Goal: Check status: Check status

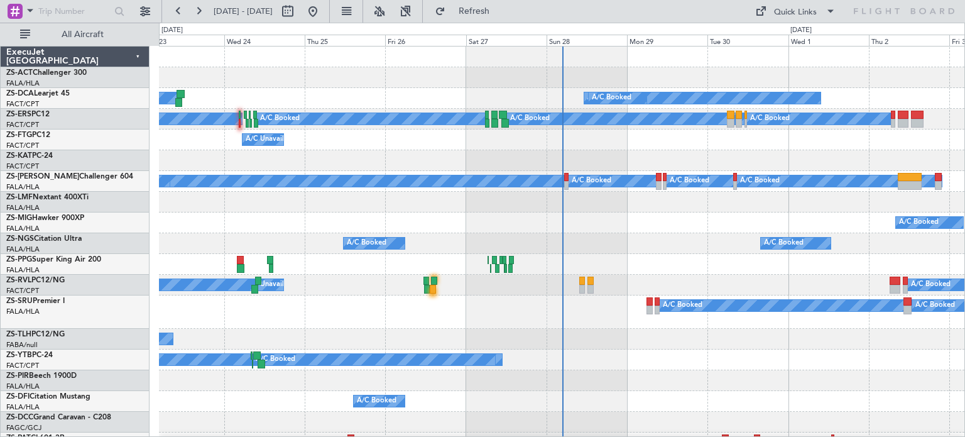
click at [90, 46] on div "ExecuJet [GEOGRAPHIC_DATA]" at bounding box center [75, 56] width 149 height 21
click at [111, 35] on span "All Aircraft" at bounding box center [83, 34] width 100 height 9
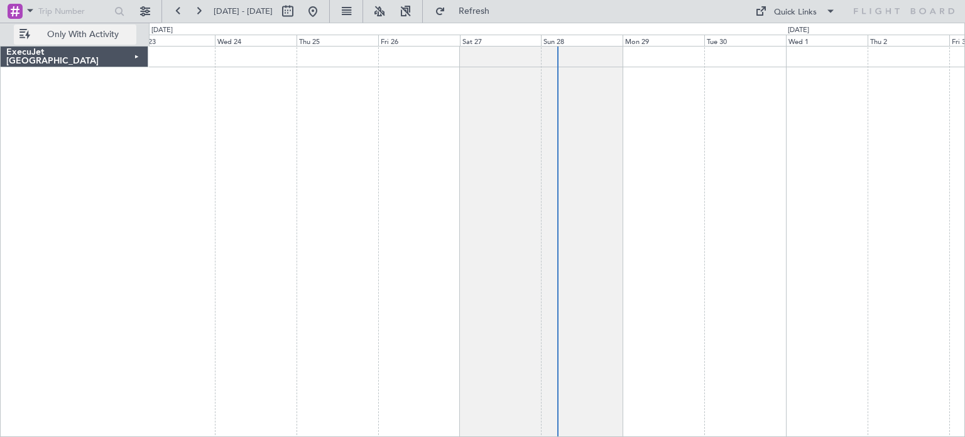
click at [80, 37] on span "Only With Activity" at bounding box center [83, 34] width 100 height 9
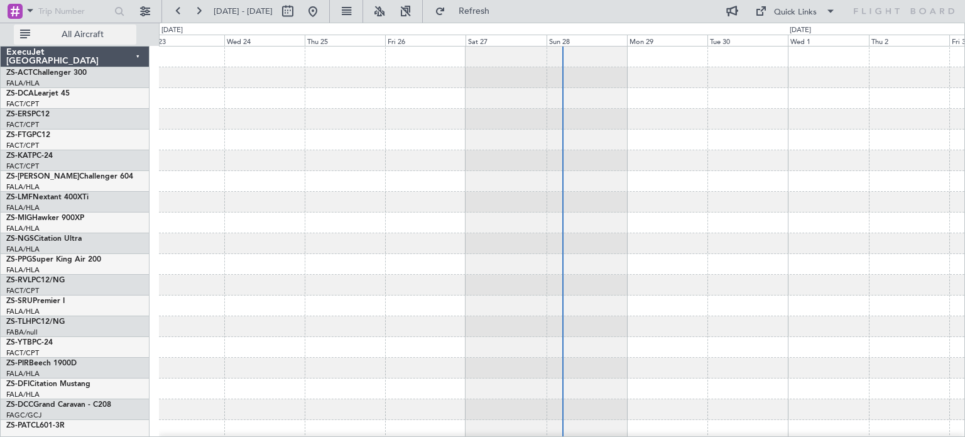
click at [81, 35] on span "All Aircraft" at bounding box center [83, 34] width 100 height 9
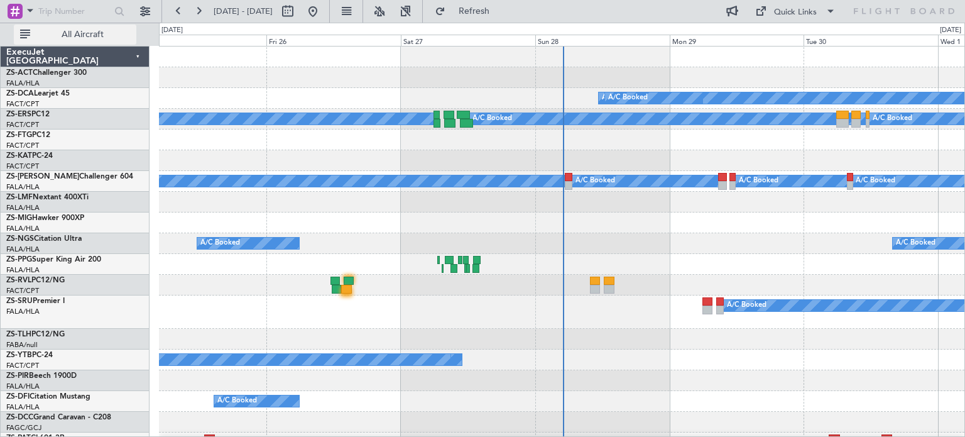
click at [116, 38] on span "All Aircraft" at bounding box center [83, 34] width 100 height 9
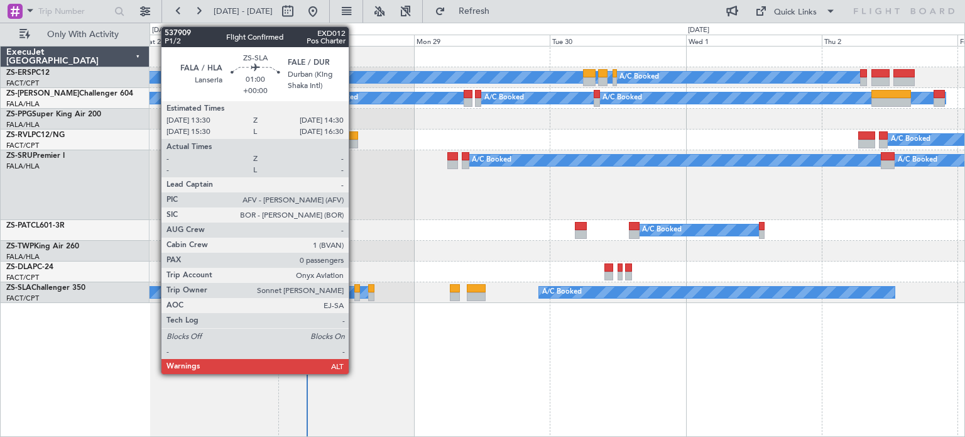
click at [354, 295] on div at bounding box center [357, 296] width 6 height 9
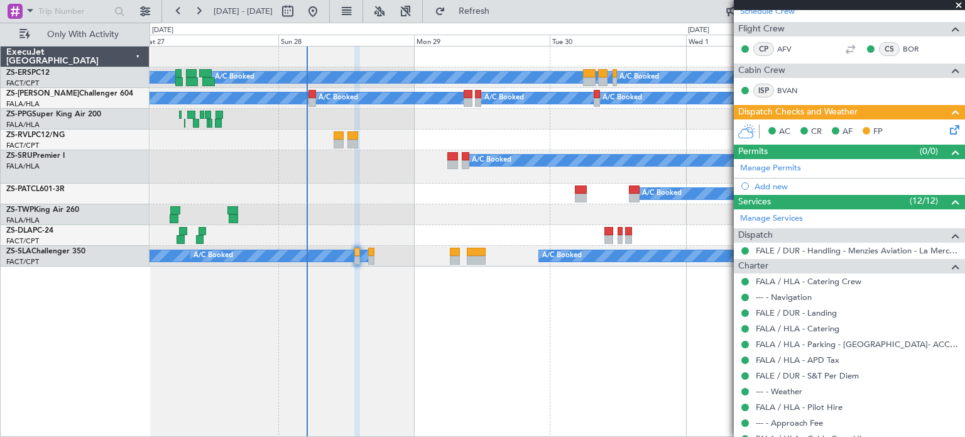
scroll to position [224, 0]
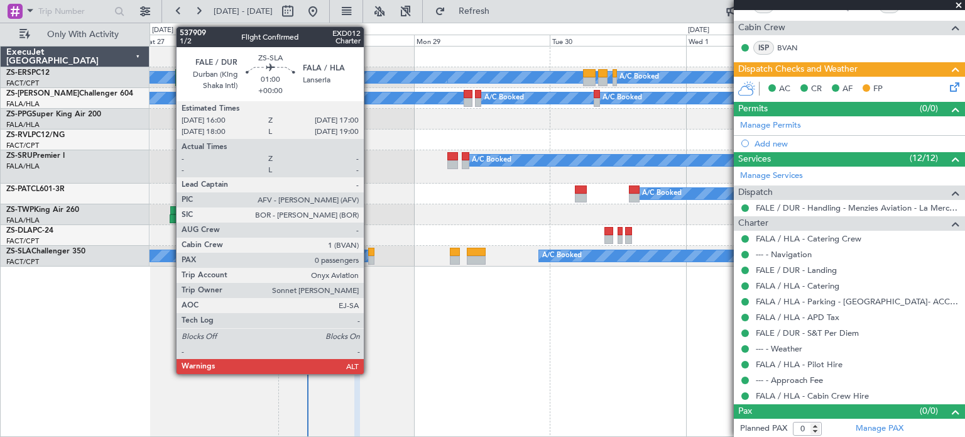
click at [369, 258] on div at bounding box center [371, 260] width 6 height 9
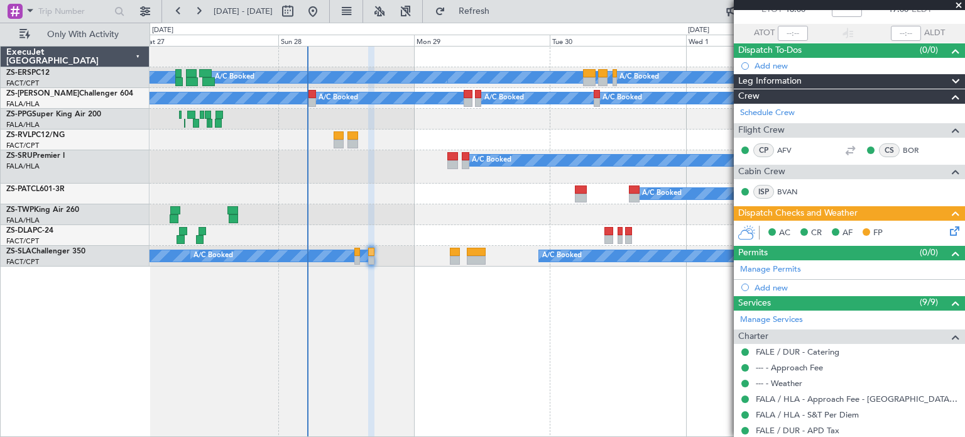
scroll to position [0, 0]
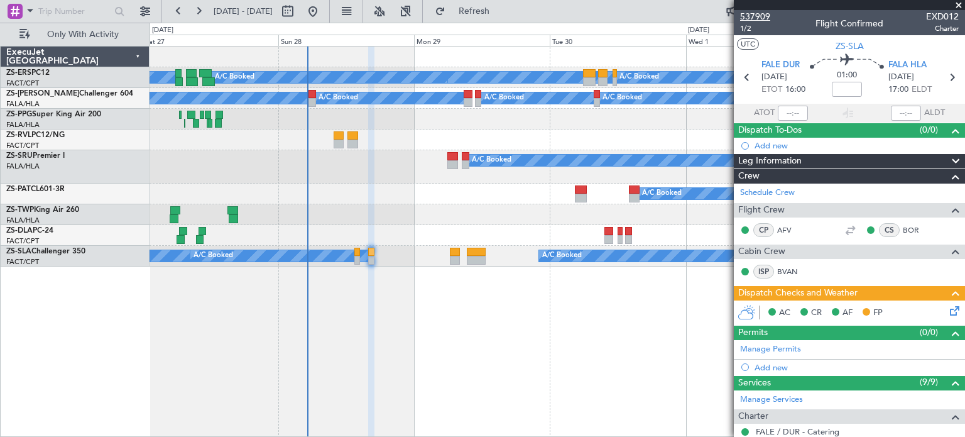
click at [754, 16] on span "537909" at bounding box center [755, 16] width 30 height 13
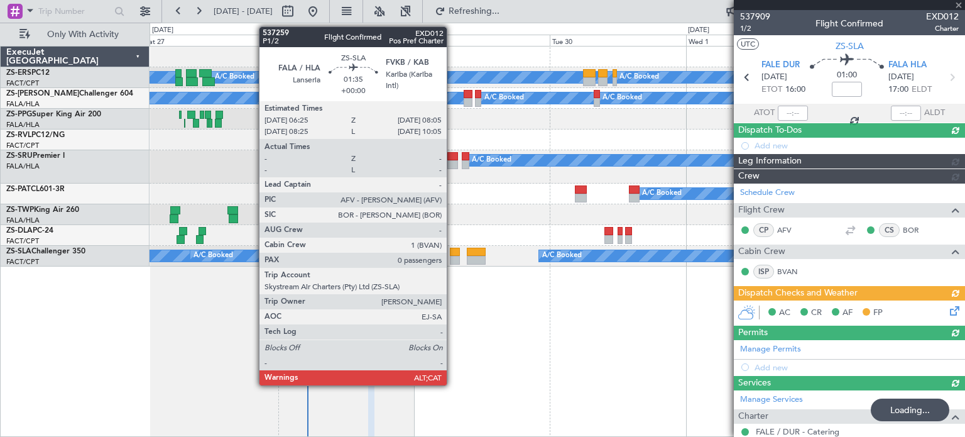
click at [452, 259] on div at bounding box center [455, 260] width 10 height 9
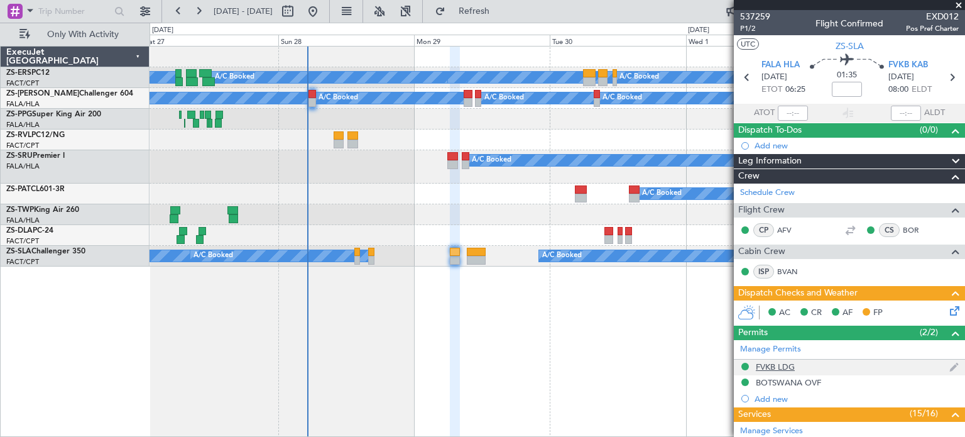
click at [783, 361] on div "FVKB LDG" at bounding box center [775, 366] width 39 height 11
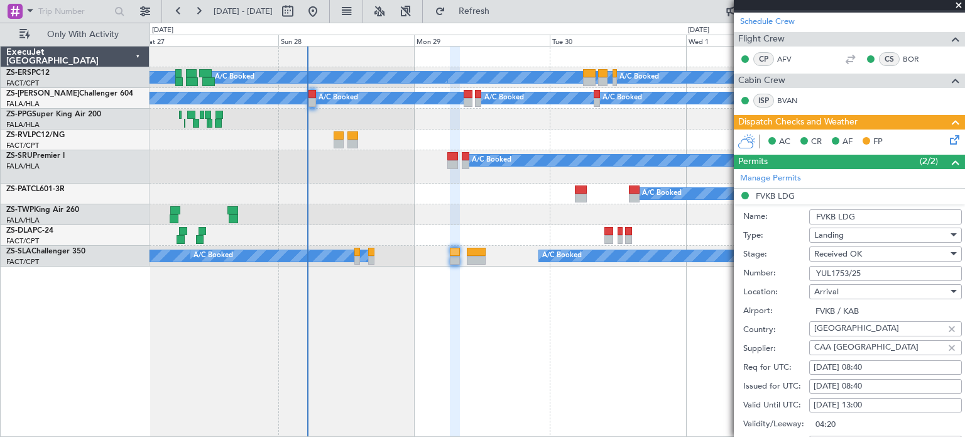
scroll to position [181, 0]
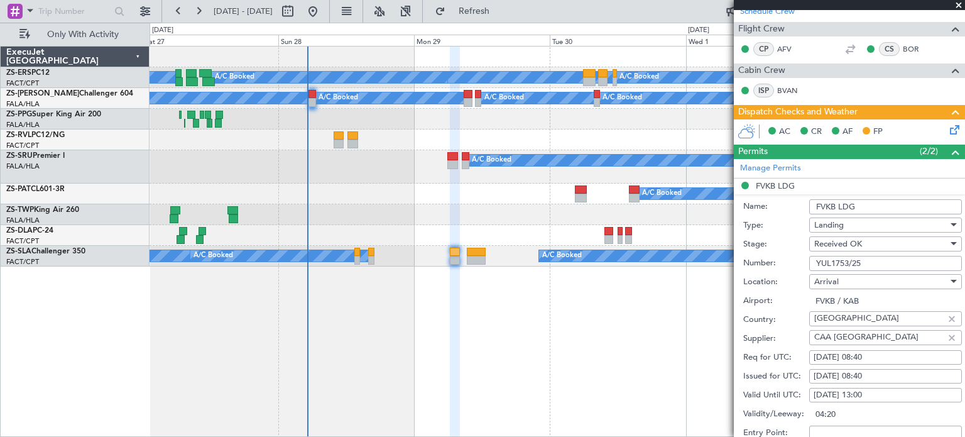
drag, startPoint x: 863, startPoint y: 261, endPoint x: 817, endPoint y: 261, distance: 46.5
click at [817, 261] on input "YUL1753/25" at bounding box center [885, 263] width 153 height 15
click at [958, 7] on span at bounding box center [958, 5] width 13 height 11
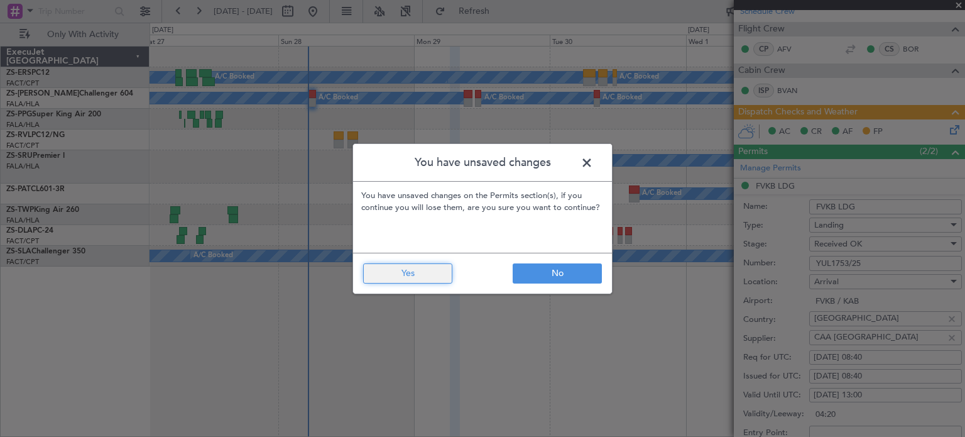
click at [437, 271] on button "Yes" at bounding box center [407, 273] width 89 height 20
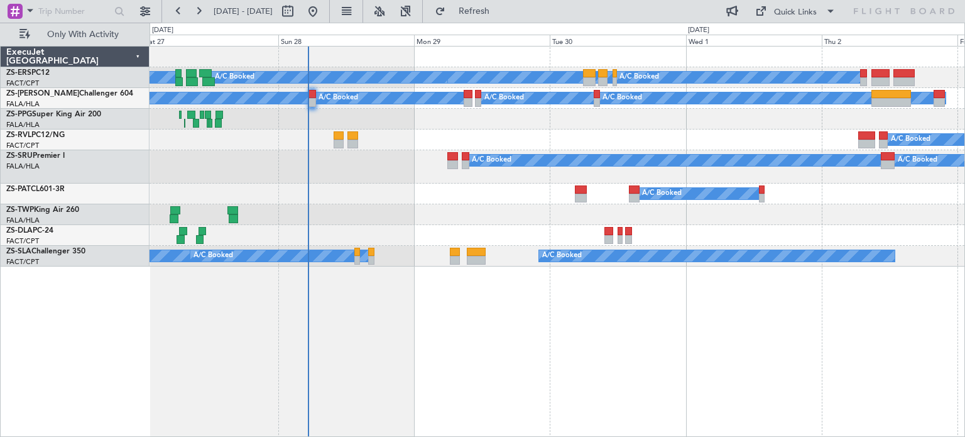
scroll to position [0, 0]
